Goal: Check status: Check status

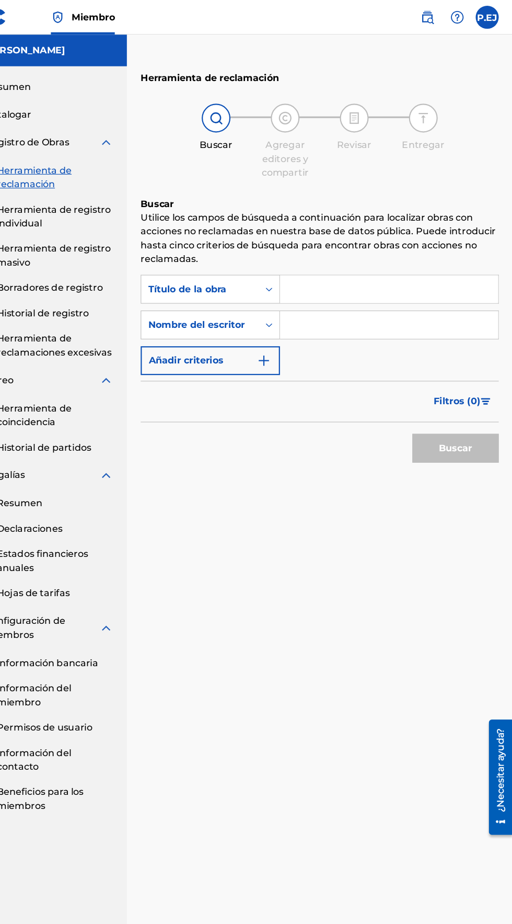
click at [350, 261] on input "Formulario de búsqueda" at bounding box center [400, 262] width 198 height 25
click at [346, 259] on input "Quiennsoy?" at bounding box center [400, 262] width 198 height 25
click at [337, 265] on input "Quiennsoy?" at bounding box center [400, 262] width 198 height 25
click at [335, 258] on input "Quiensoy?" at bounding box center [400, 262] width 198 height 25
type input "Quien soy?"
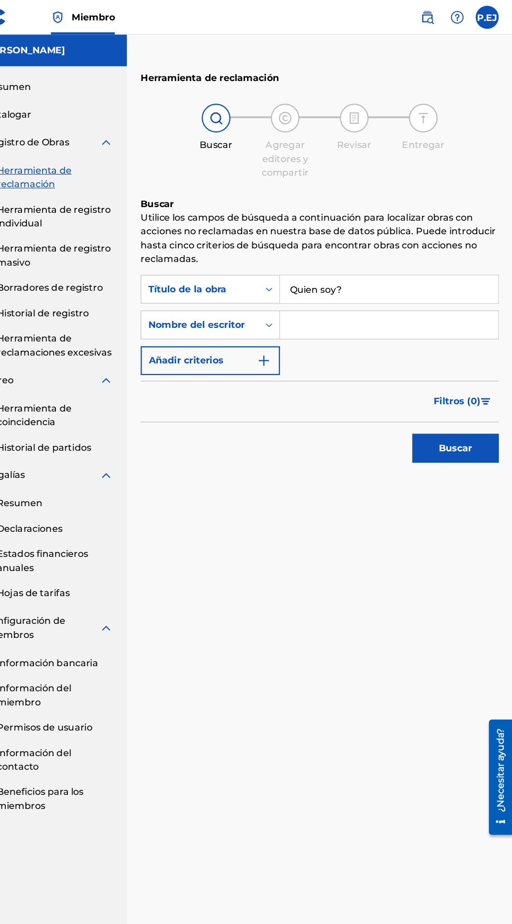
click at [312, 299] on input "Formulario de búsqueda" at bounding box center [400, 294] width 198 height 25
type input "K"
click at [422, 394] on button "Buscar" at bounding box center [461, 407] width 78 height 26
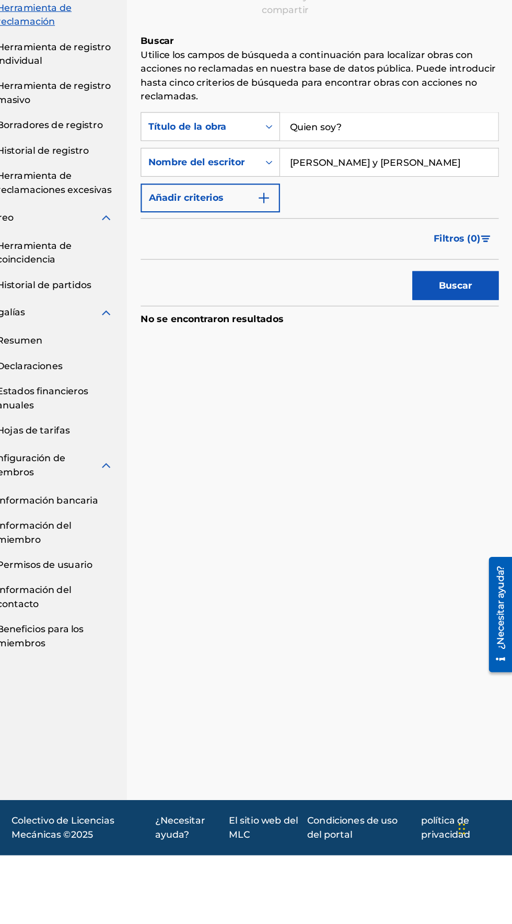
click at [335, 294] on input "[PERSON_NAME] y [PERSON_NAME]" at bounding box center [400, 294] width 198 height 25
click at [333, 298] on input "[PERSON_NAME] y [PERSON_NAME]" at bounding box center [400, 294] width 198 height 25
click at [422, 394] on button "Buscar" at bounding box center [461, 407] width 78 height 26
click at [363, 290] on input "[PERSON_NAME] y [PERSON_NAME]" at bounding box center [400, 294] width 198 height 25
click at [422, 394] on button "Buscar" at bounding box center [461, 407] width 78 height 26
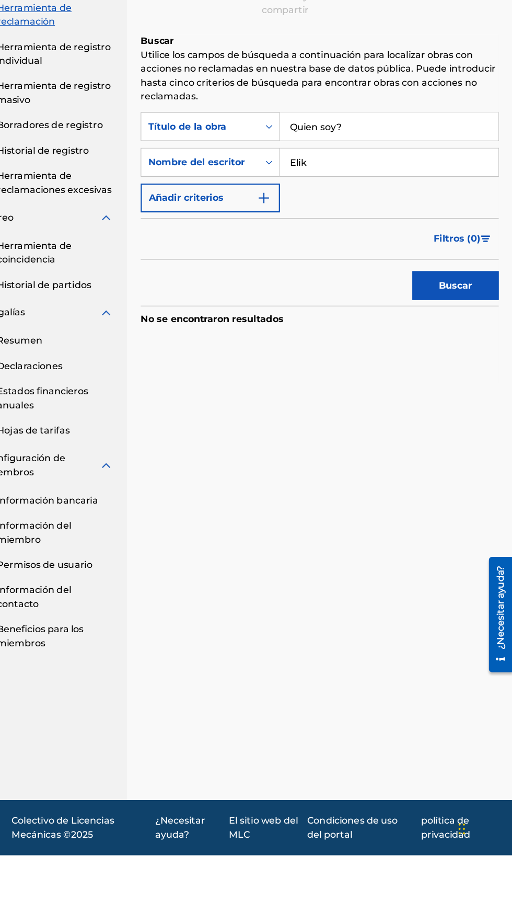
click at [333, 297] on input "Elik" at bounding box center [400, 294] width 198 height 25
type input "[PERSON_NAME]"
click at [422, 394] on button "Buscar" at bounding box center [461, 407] width 78 height 26
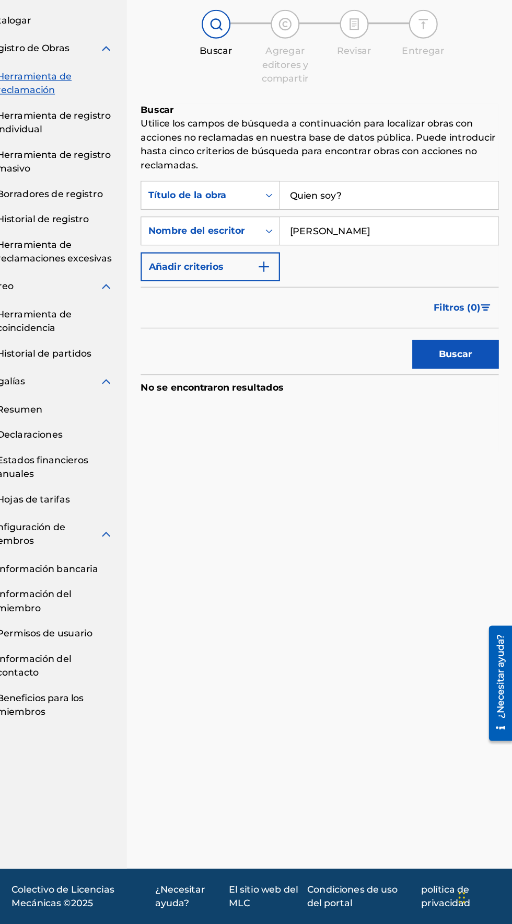
click at [358, 258] on input "Quien soy?" at bounding box center [400, 262] width 198 height 25
click at [443, 409] on button "Buscar" at bounding box center [461, 407] width 78 height 26
click at [363, 263] on input "Quien soy" at bounding box center [400, 262] width 198 height 25
type input "Q"
click at [354, 264] on input "Te miro" at bounding box center [400, 262] width 198 height 25
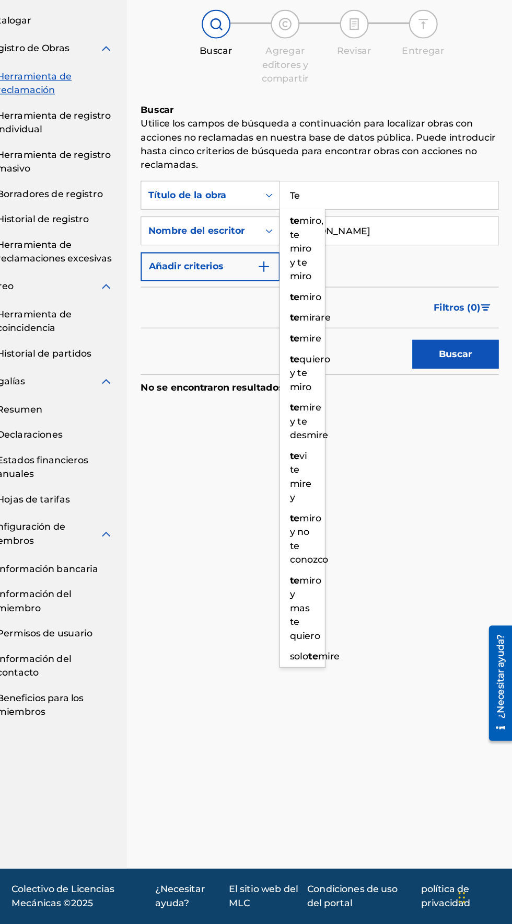
type input "T"
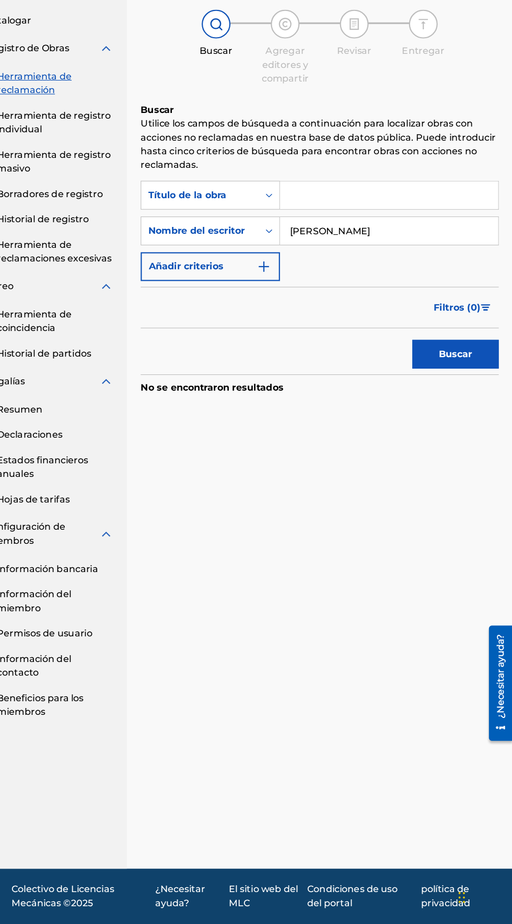
type input "S"
click at [464, 407] on font "Buscar" at bounding box center [461, 407] width 30 height 10
click at [339, 265] on input "Unica" at bounding box center [400, 262] width 198 height 25
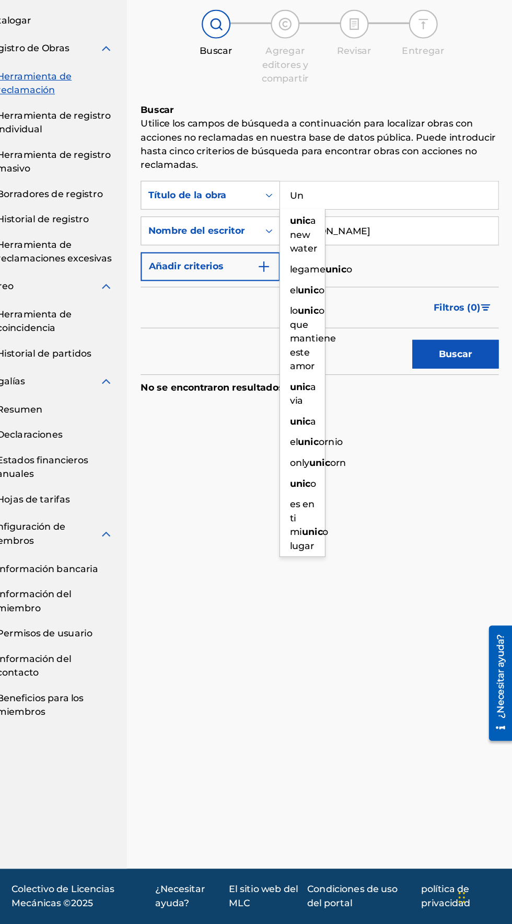
type input "U"
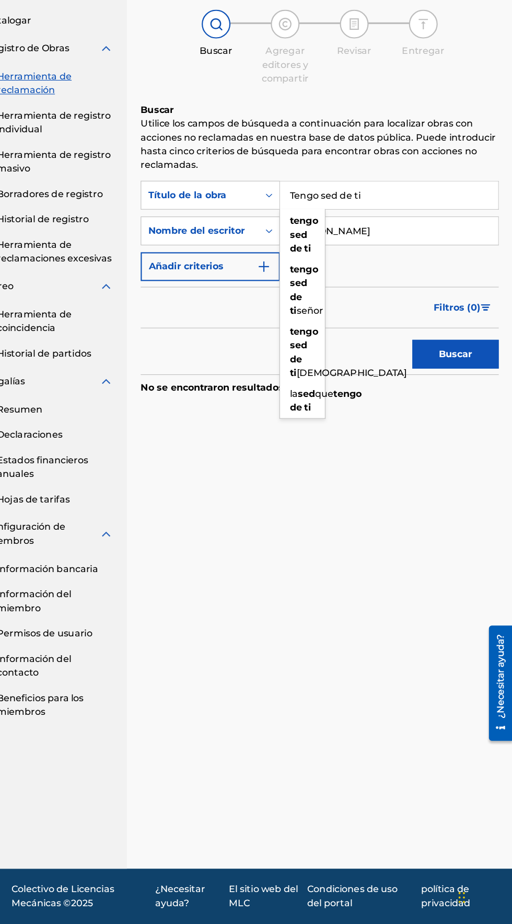
type input "Tengo sed de ti"
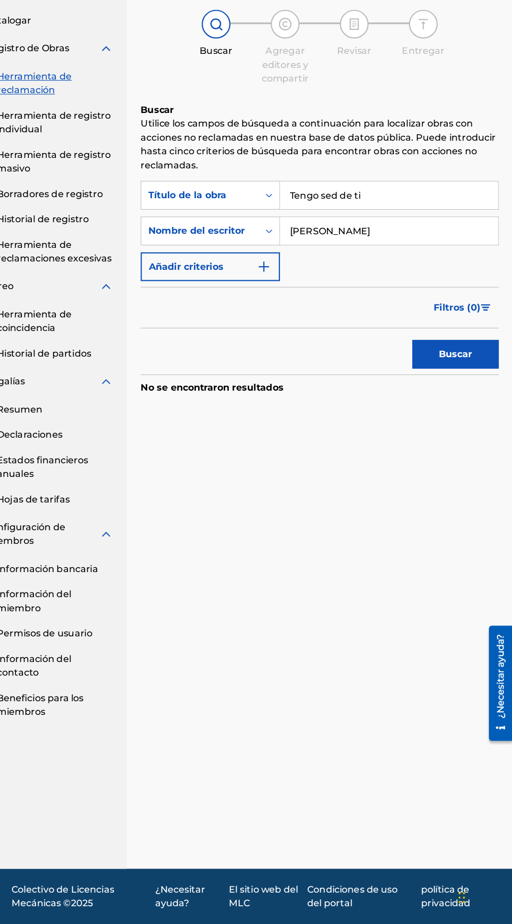
click at [476, 414] on button "Buscar" at bounding box center [461, 407] width 78 height 26
click at [388, 299] on input "[PERSON_NAME]" at bounding box center [400, 294] width 198 height 25
click at [479, 413] on button "Buscar" at bounding box center [461, 407] width 78 height 26
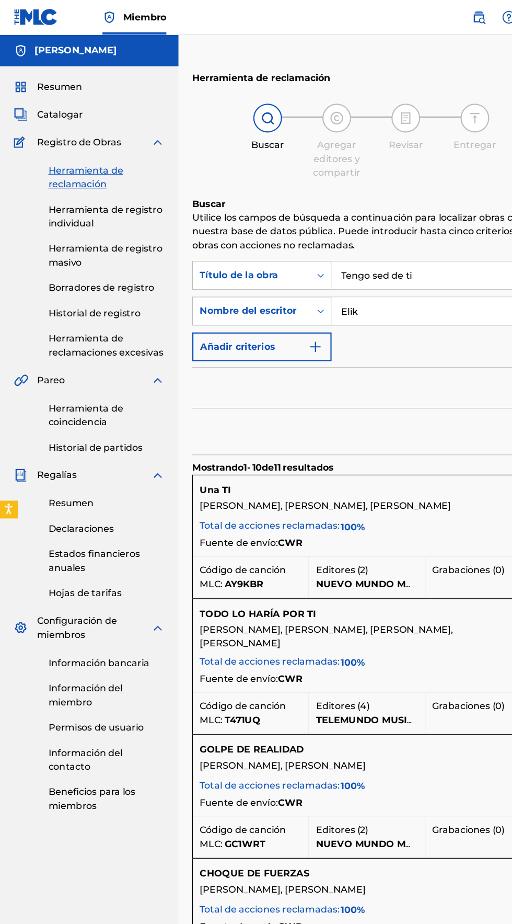
click at [351, 280] on input "Elik" at bounding box center [449, 282] width 296 height 25
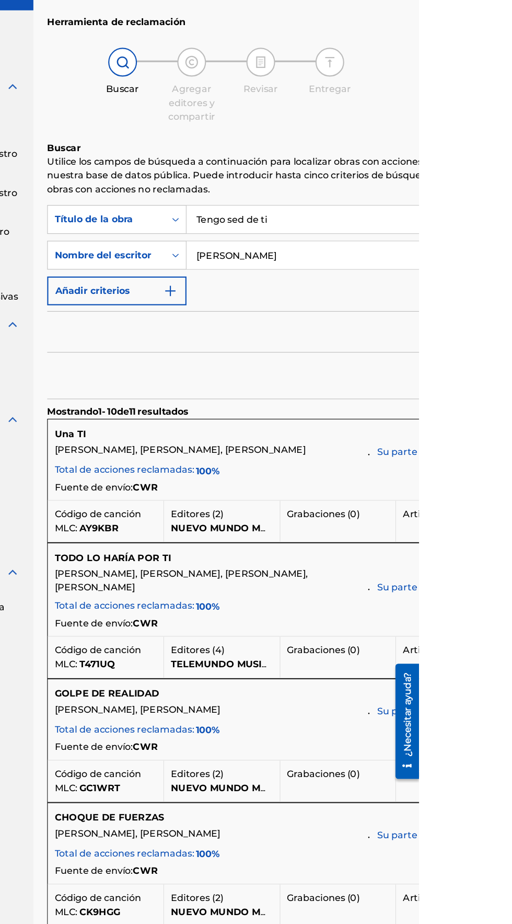
type input "[PERSON_NAME]"
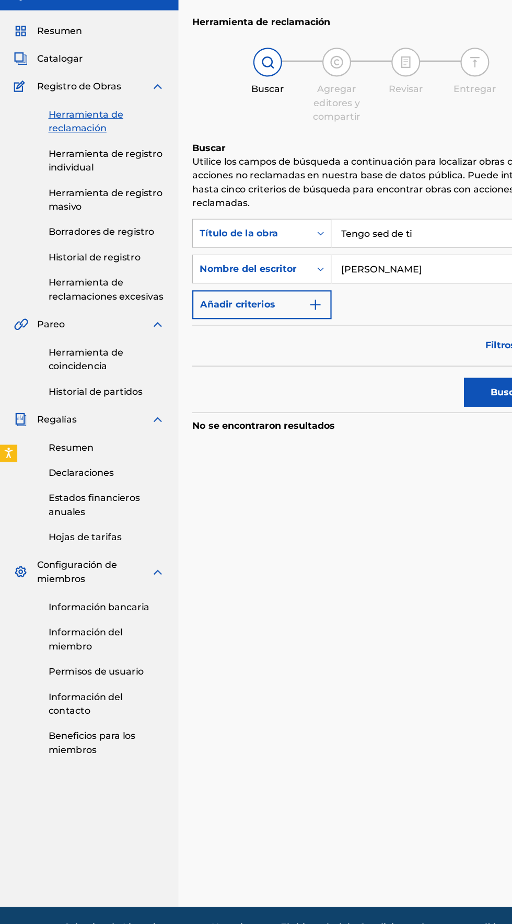
click at [62, 289] on font "Historial de registro" at bounding box center [86, 284] width 84 height 10
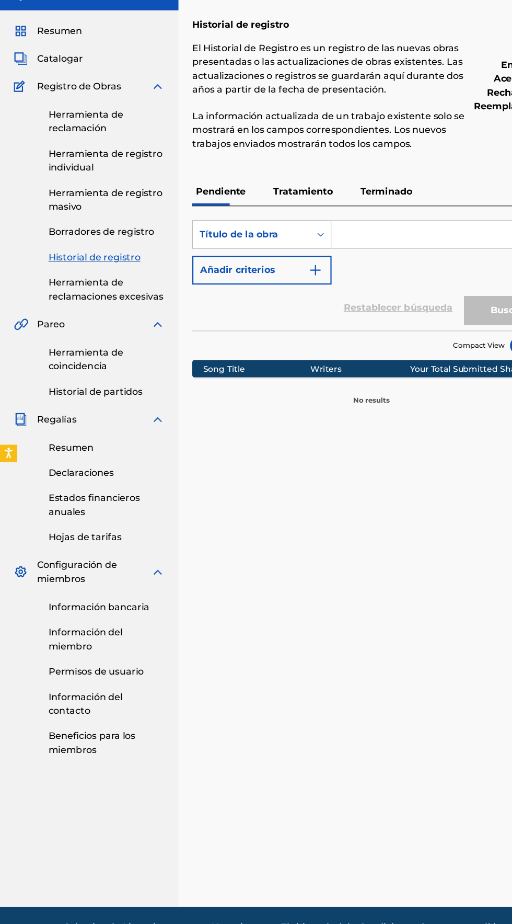
click at [352, 225] on font "Terminado" at bounding box center [350, 225] width 47 height 10
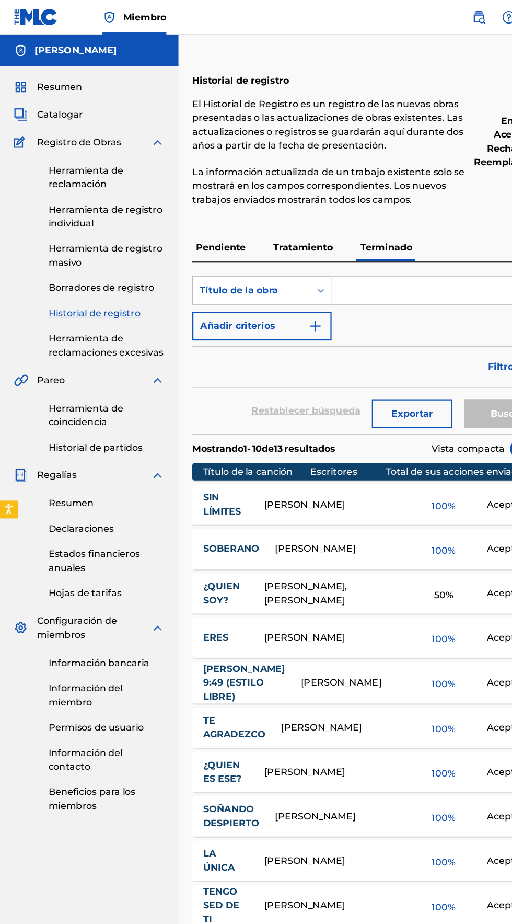
click at [224, 452] on link "SIN LÍMITES" at bounding box center [206, 458] width 42 height 25
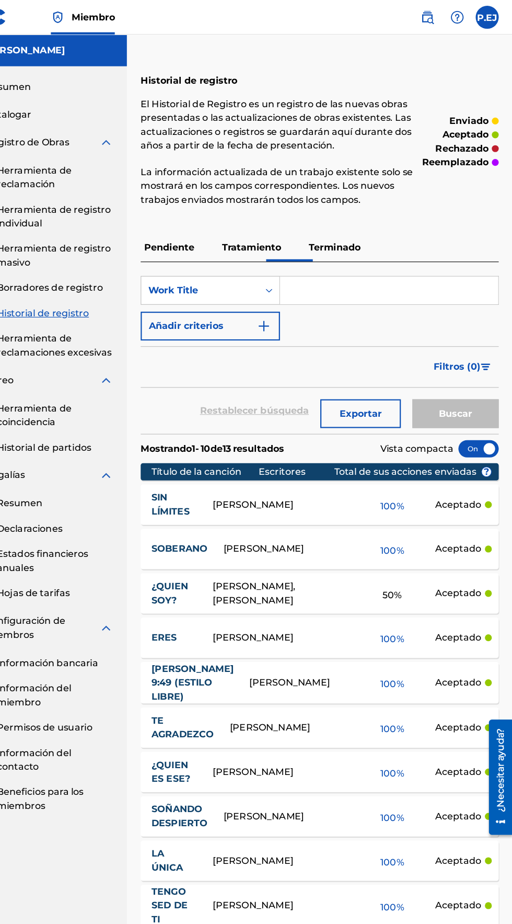
click at [386, 460] on div "100 %" at bounding box center [403, 458] width 78 height 24
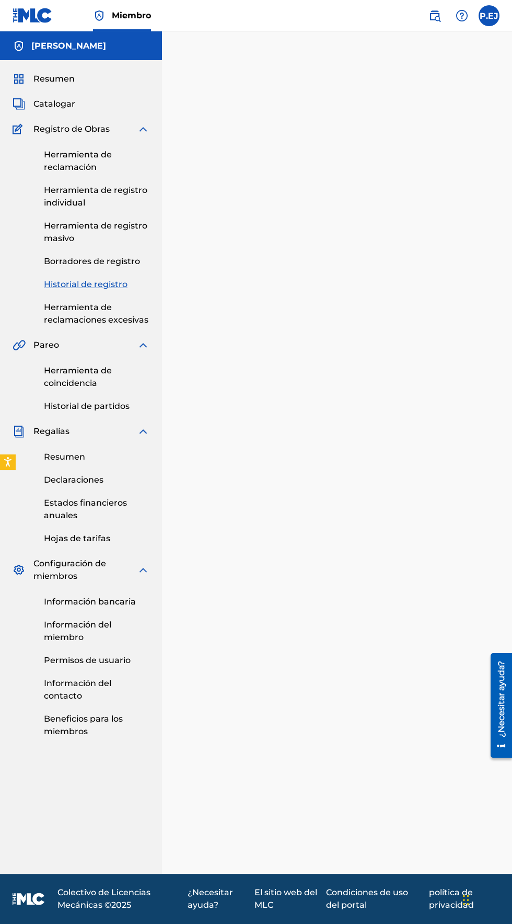
click at [60, 169] on font "Herramienta de reclamación" at bounding box center [78, 161] width 68 height 22
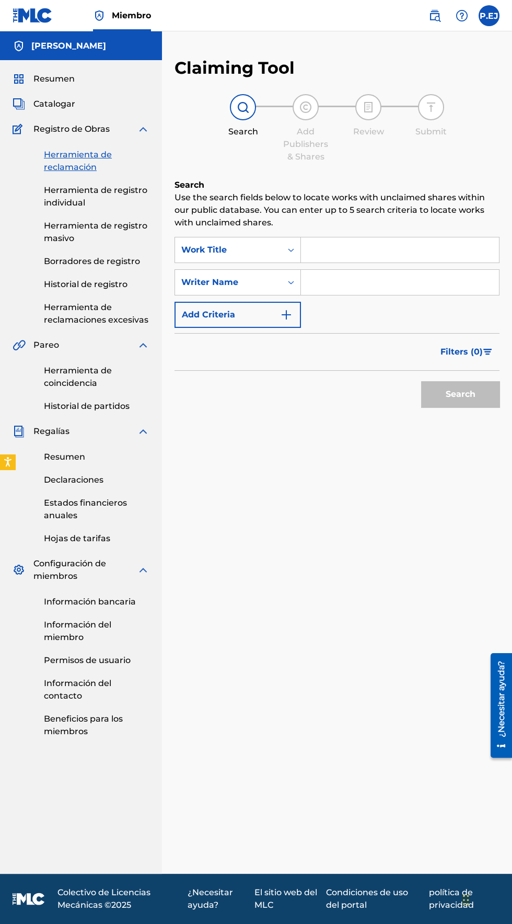
click at [74, 288] on font "Historial de registro" at bounding box center [86, 284] width 84 height 10
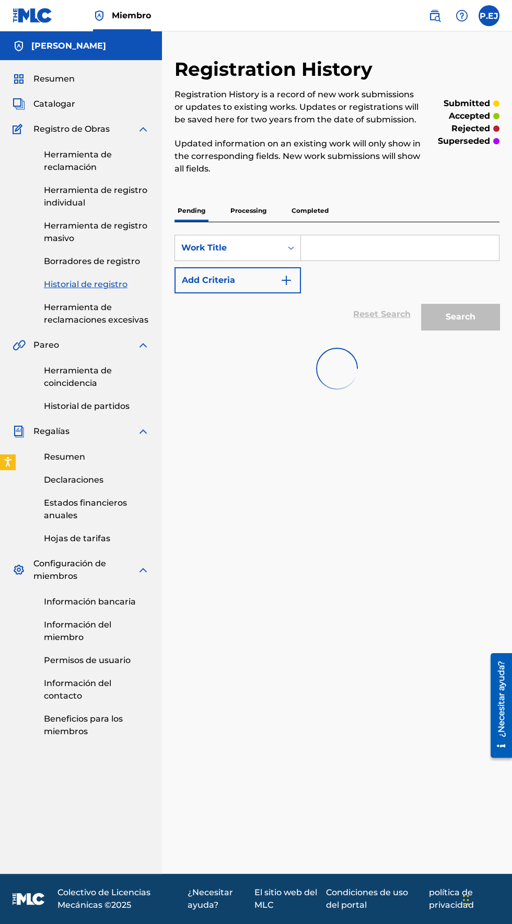
click at [303, 212] on p "Completed" at bounding box center [310, 211] width 43 height 22
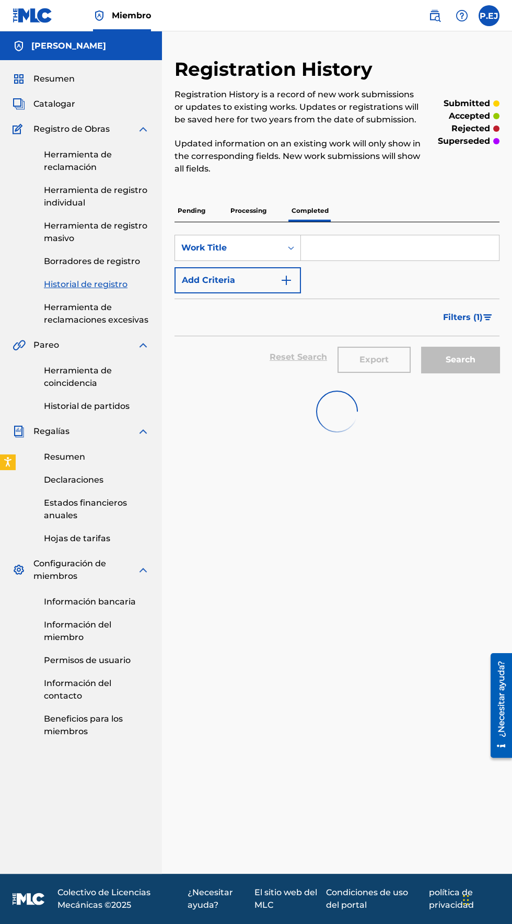
click at [253, 210] on p "Processing" at bounding box center [248, 211] width 42 height 22
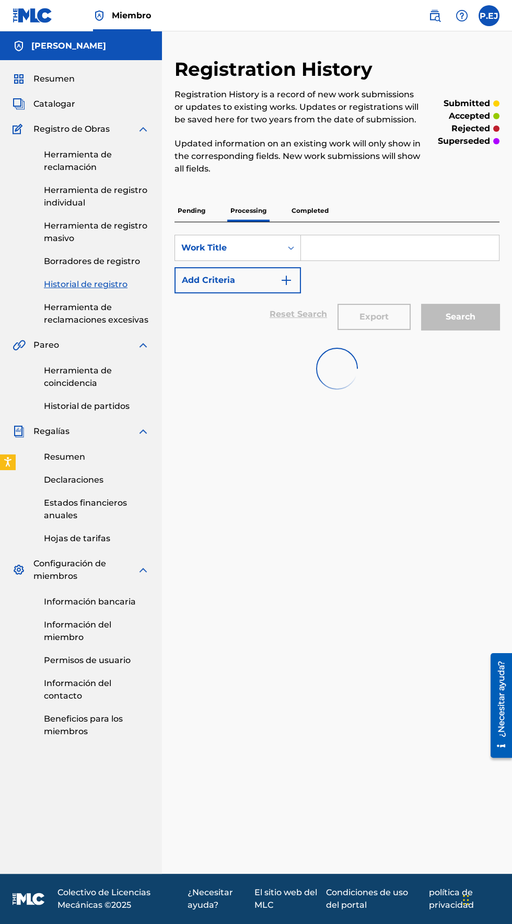
click at [305, 210] on p "Completed" at bounding box center [310, 211] width 43 height 22
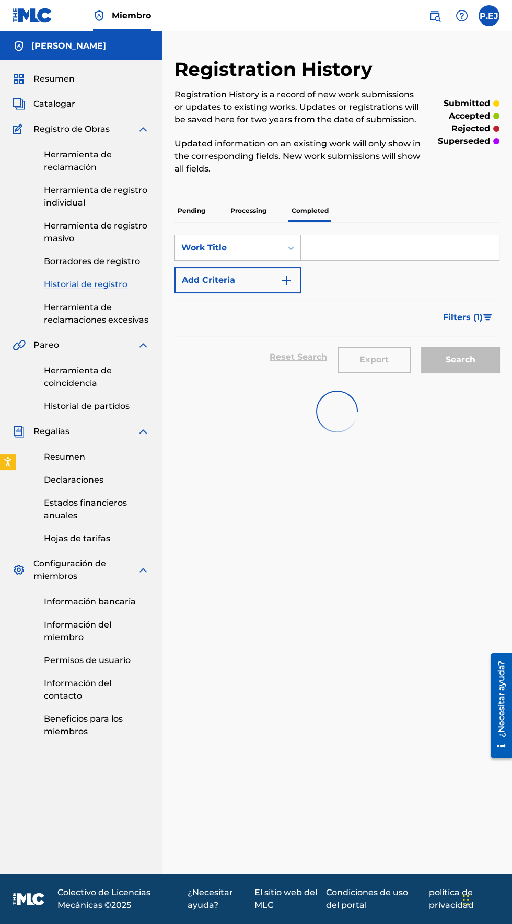
click at [55, 106] on font "Catalogar" at bounding box center [54, 104] width 42 height 10
